Goal: Transaction & Acquisition: Purchase product/service

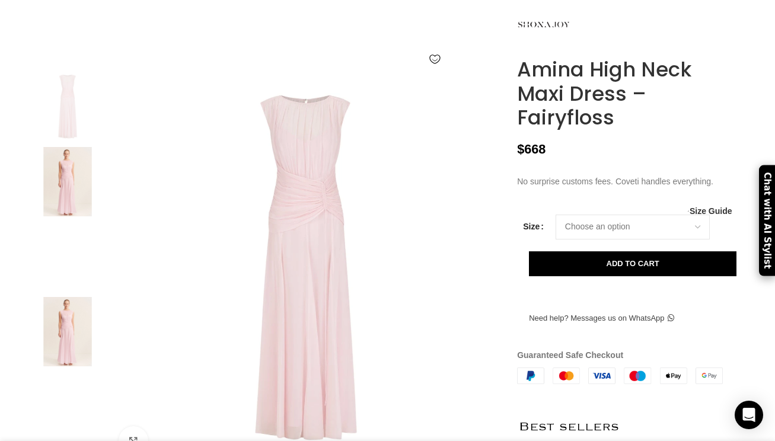
scroll to position [169, 0]
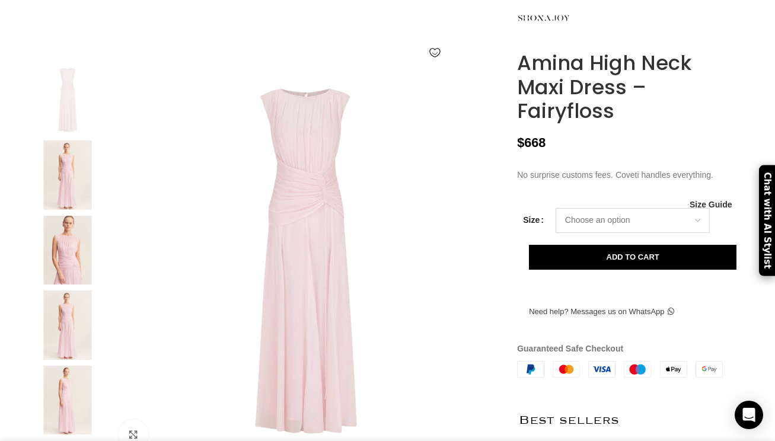
click at [580, 233] on select "Choose an option 4 UK 6 UK 8 UK 10 UK 12 UK 14 UK 16 UK 18 UK" at bounding box center [632, 220] width 154 height 25
click at [58, 204] on img at bounding box center [67, 174] width 72 height 69
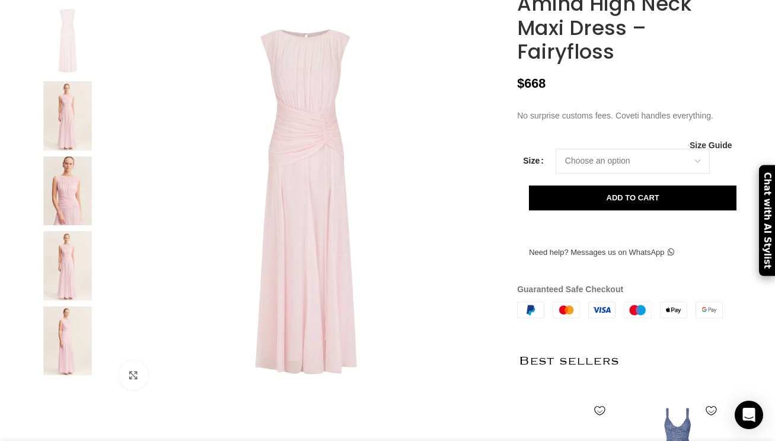
scroll to position [239, 0]
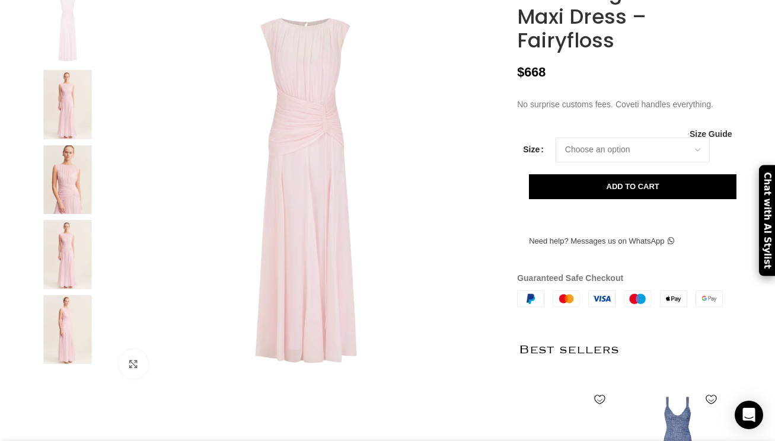
click at [58, 208] on img at bounding box center [67, 179] width 72 height 69
click at [74, 139] on img at bounding box center [67, 104] width 72 height 69
click at [79, 259] on img at bounding box center [67, 254] width 72 height 69
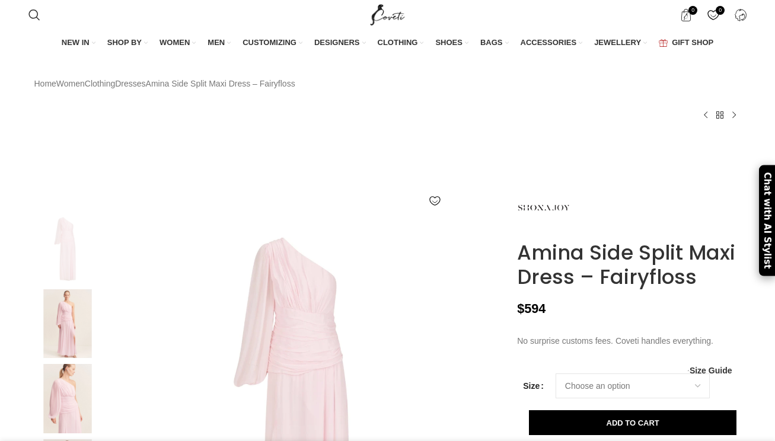
scroll to position [172, 0]
